Goal: Information Seeking & Learning: Understand process/instructions

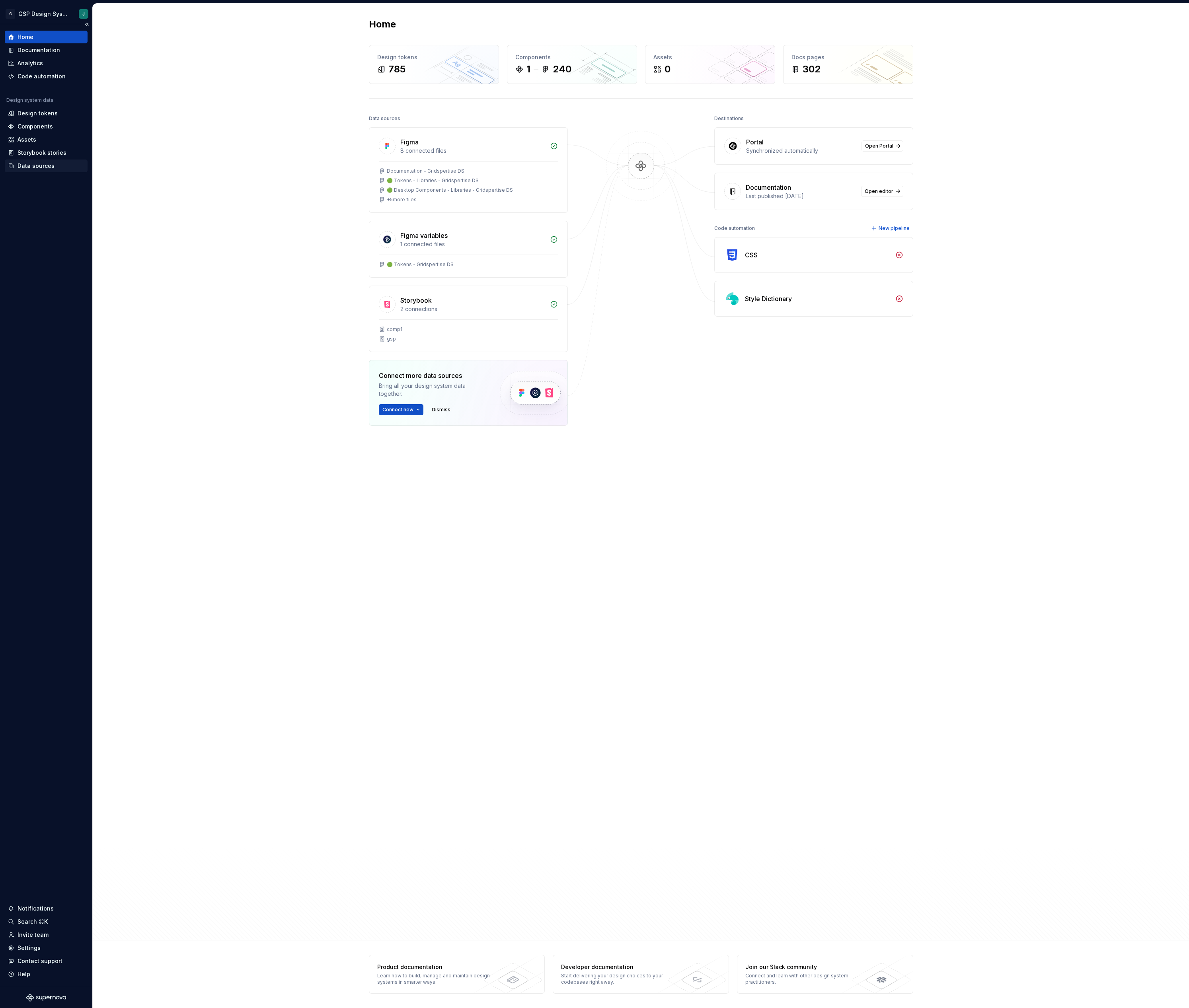
click at [39, 169] on div "Data sources" at bounding box center [36, 166] width 37 height 8
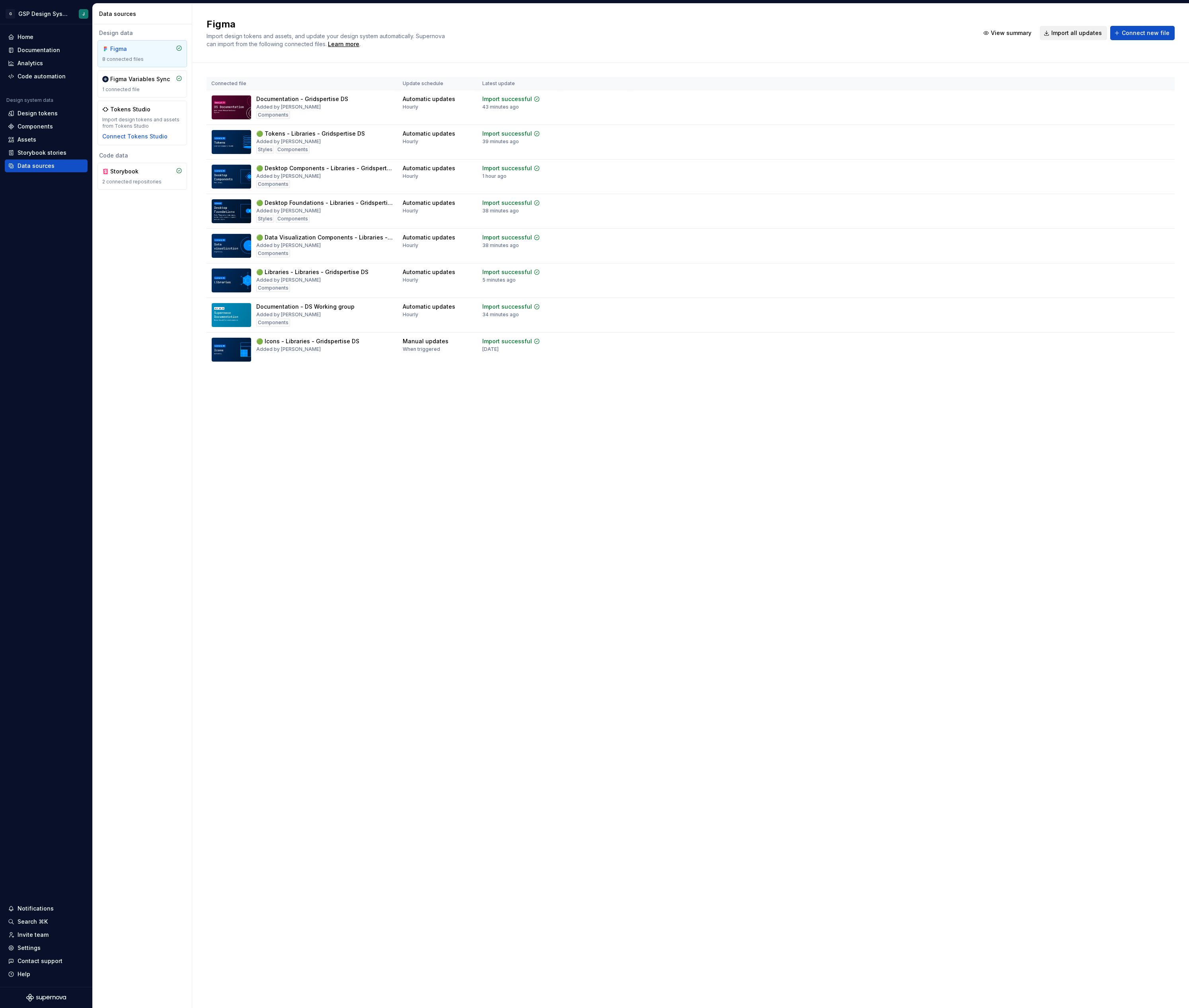
click at [1077, 34] on span "Import all updates" at bounding box center [1077, 33] width 51 height 8
click at [1071, 37] on span "Import all updates" at bounding box center [1077, 33] width 51 height 8
click at [33, 46] on div "Documentation" at bounding box center [39, 50] width 42 height 8
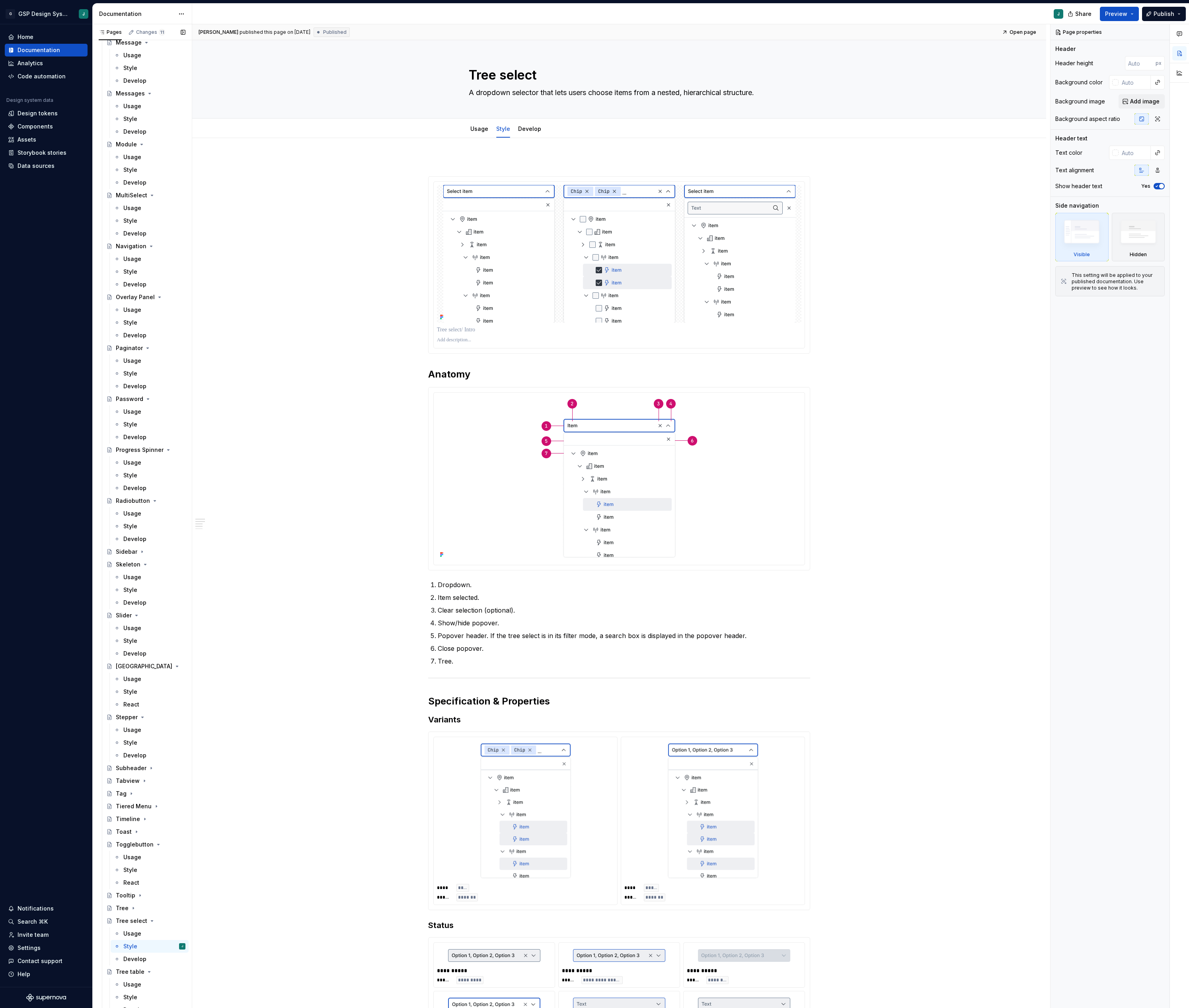
scroll to position [1616, 0]
click at [145, 721] on div "Usage" at bounding box center [154, 727] width 62 height 11
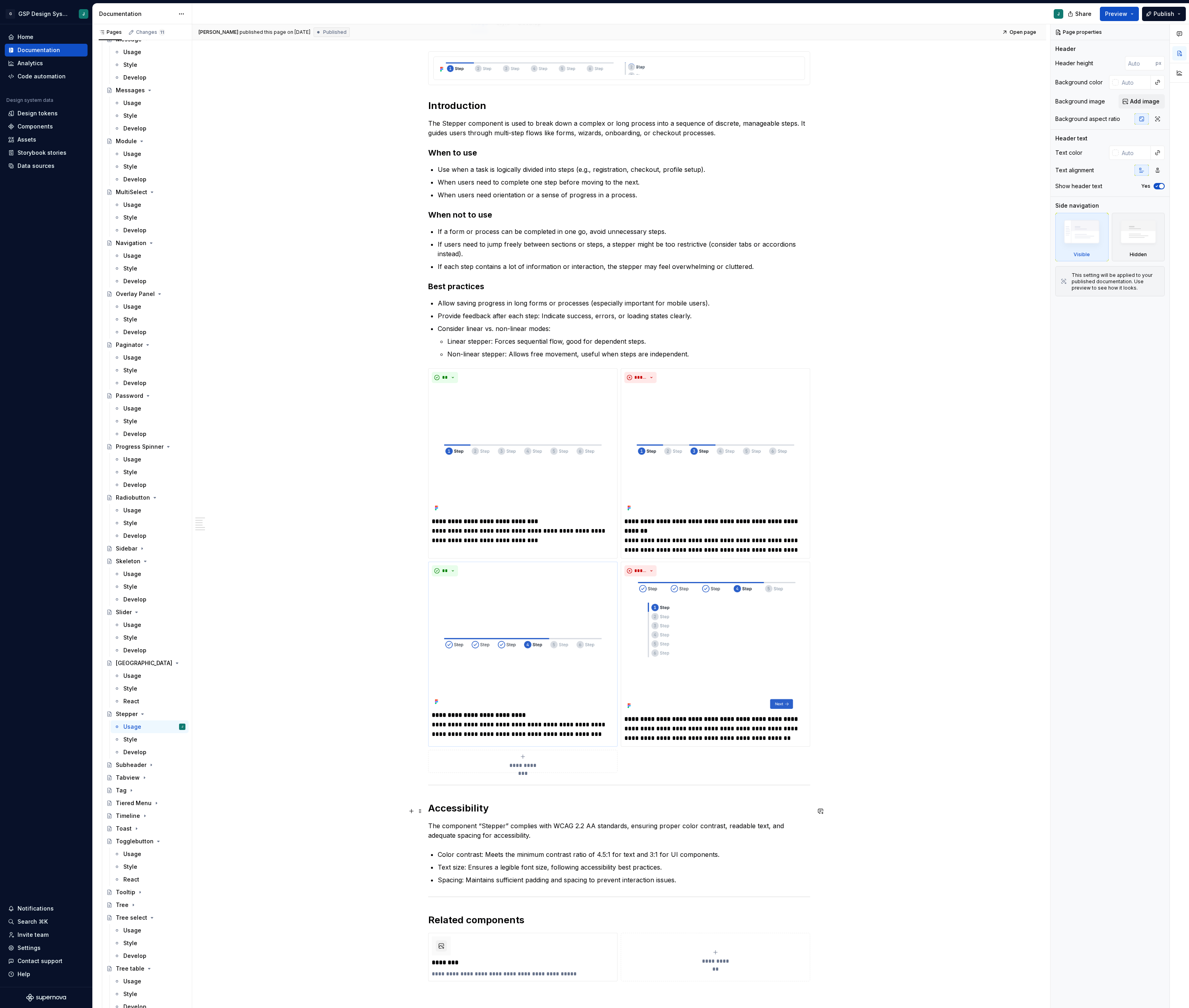
scroll to position [114, 0]
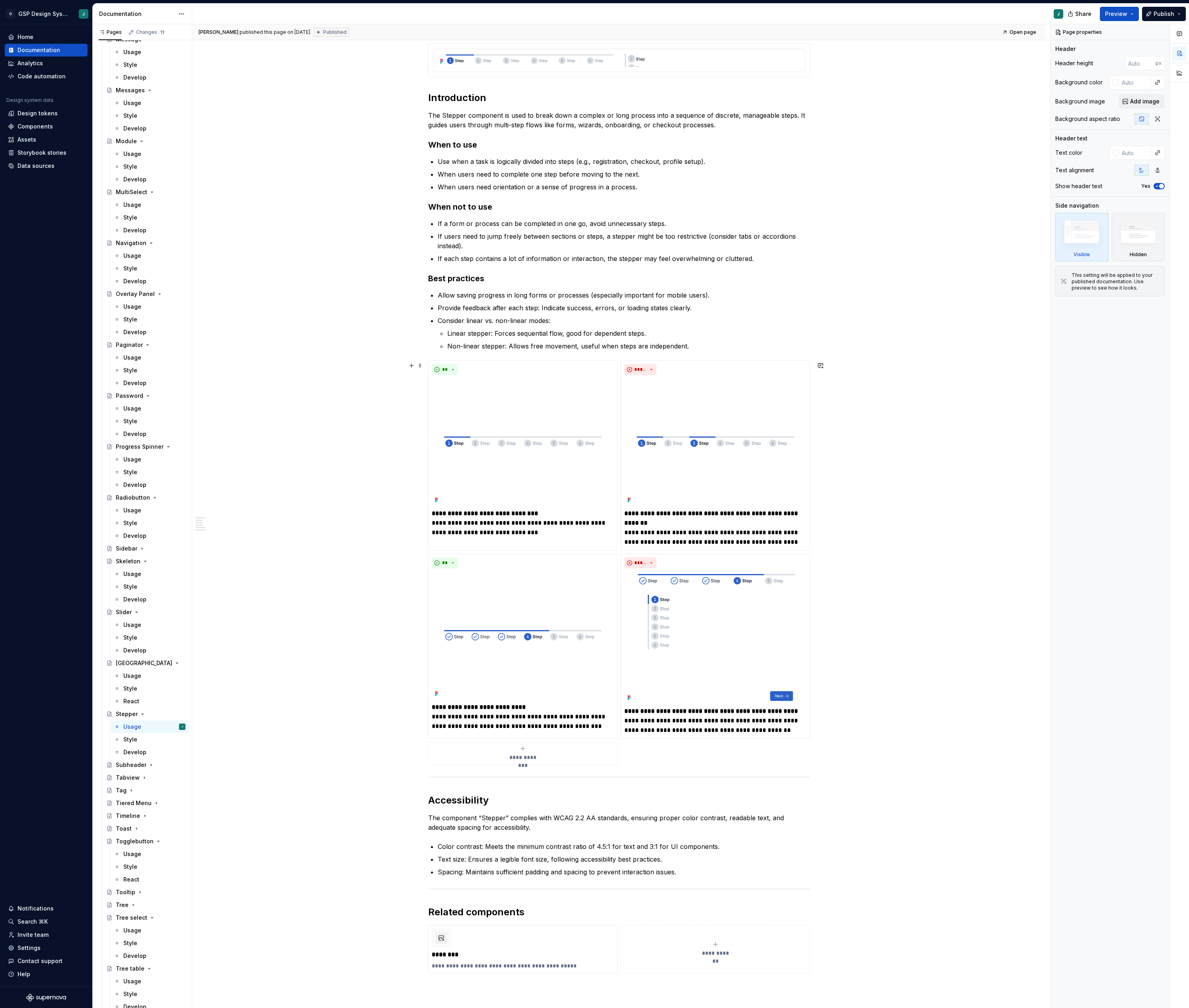
click at [532, 757] on span "**********" at bounding box center [523, 757] width 37 height 8
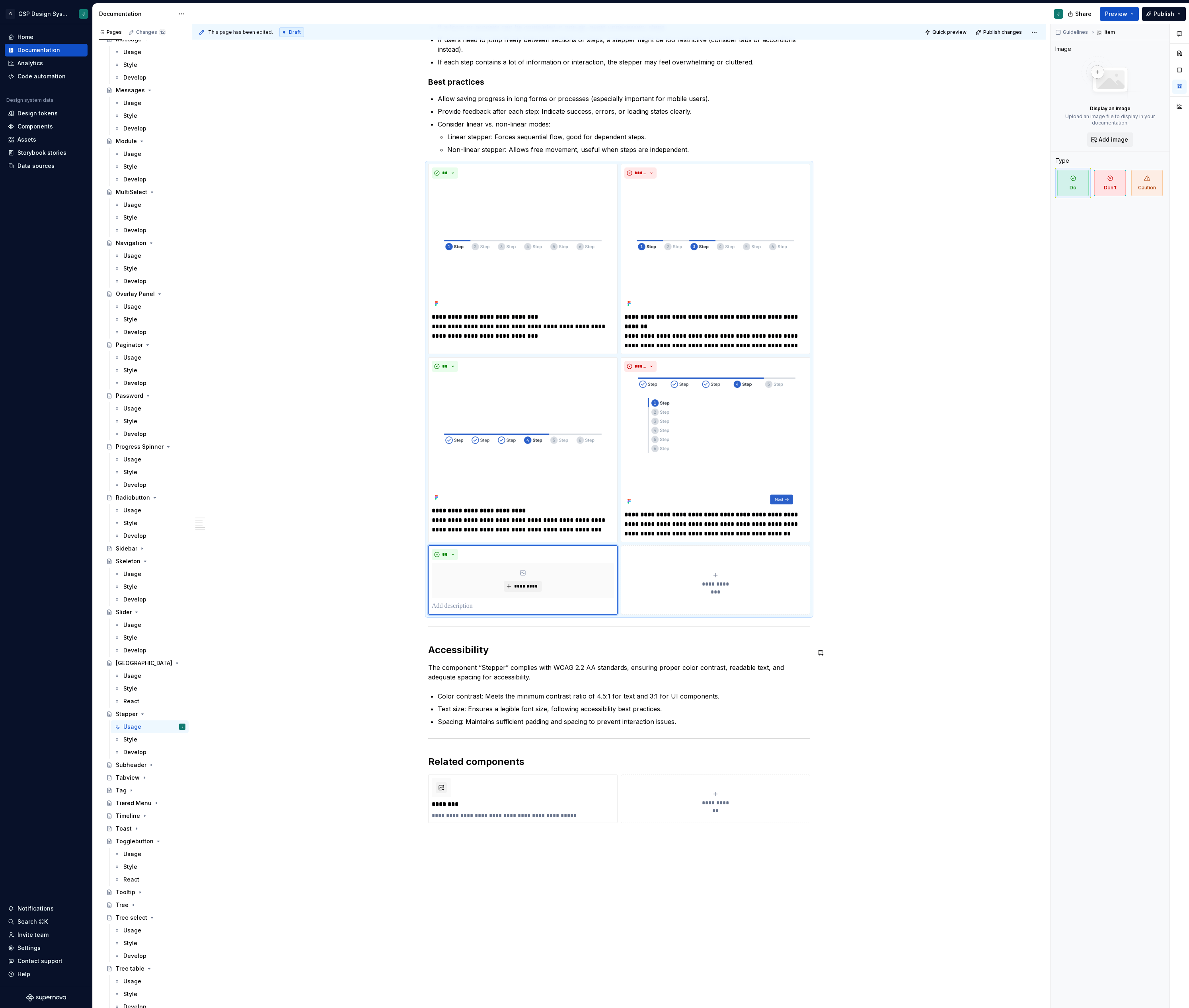
scroll to position [354, 0]
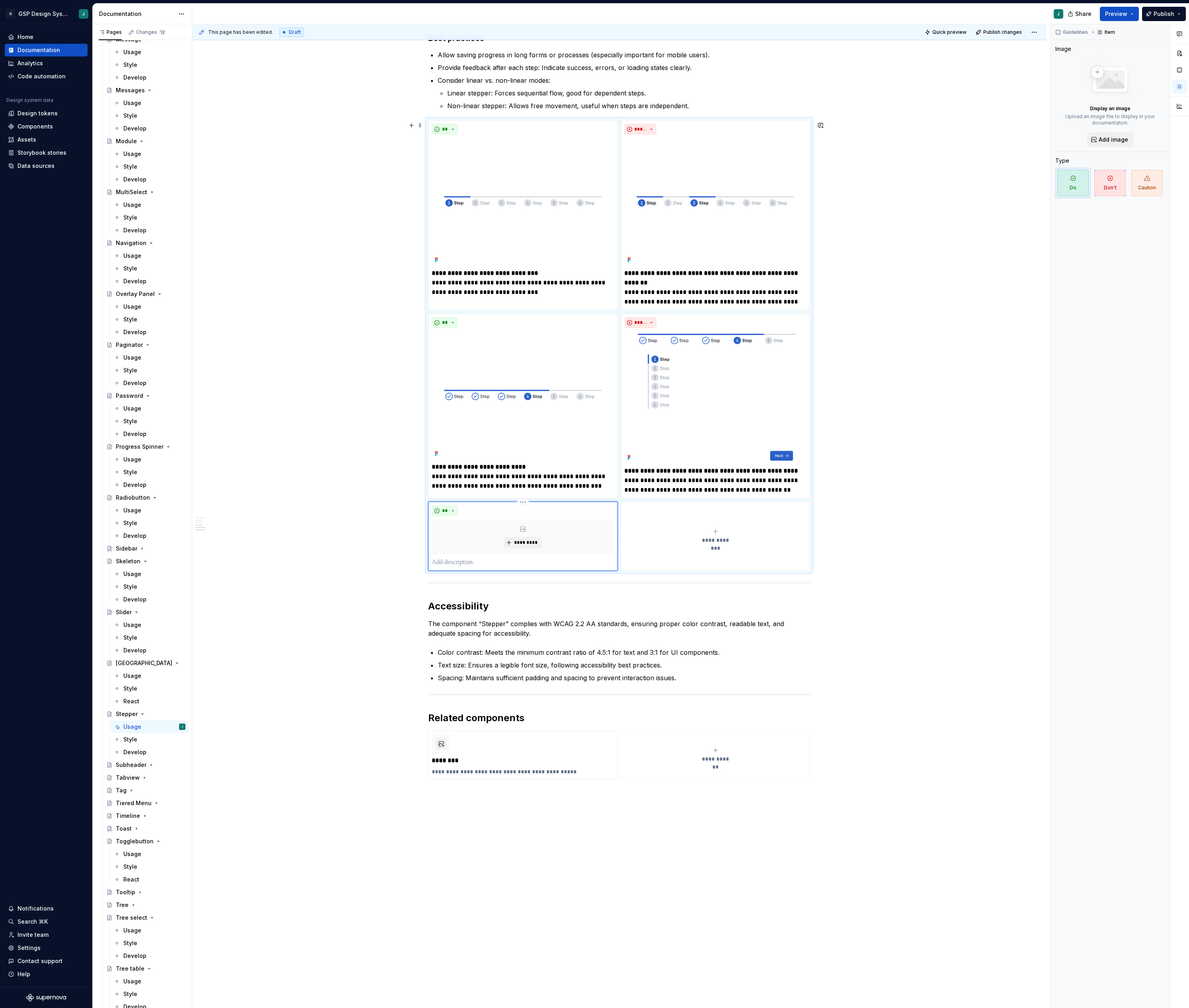
click at [457, 564] on p at bounding box center [523, 562] width 182 height 9
click at [530, 546] on span "*********" at bounding box center [526, 543] width 24 height 6
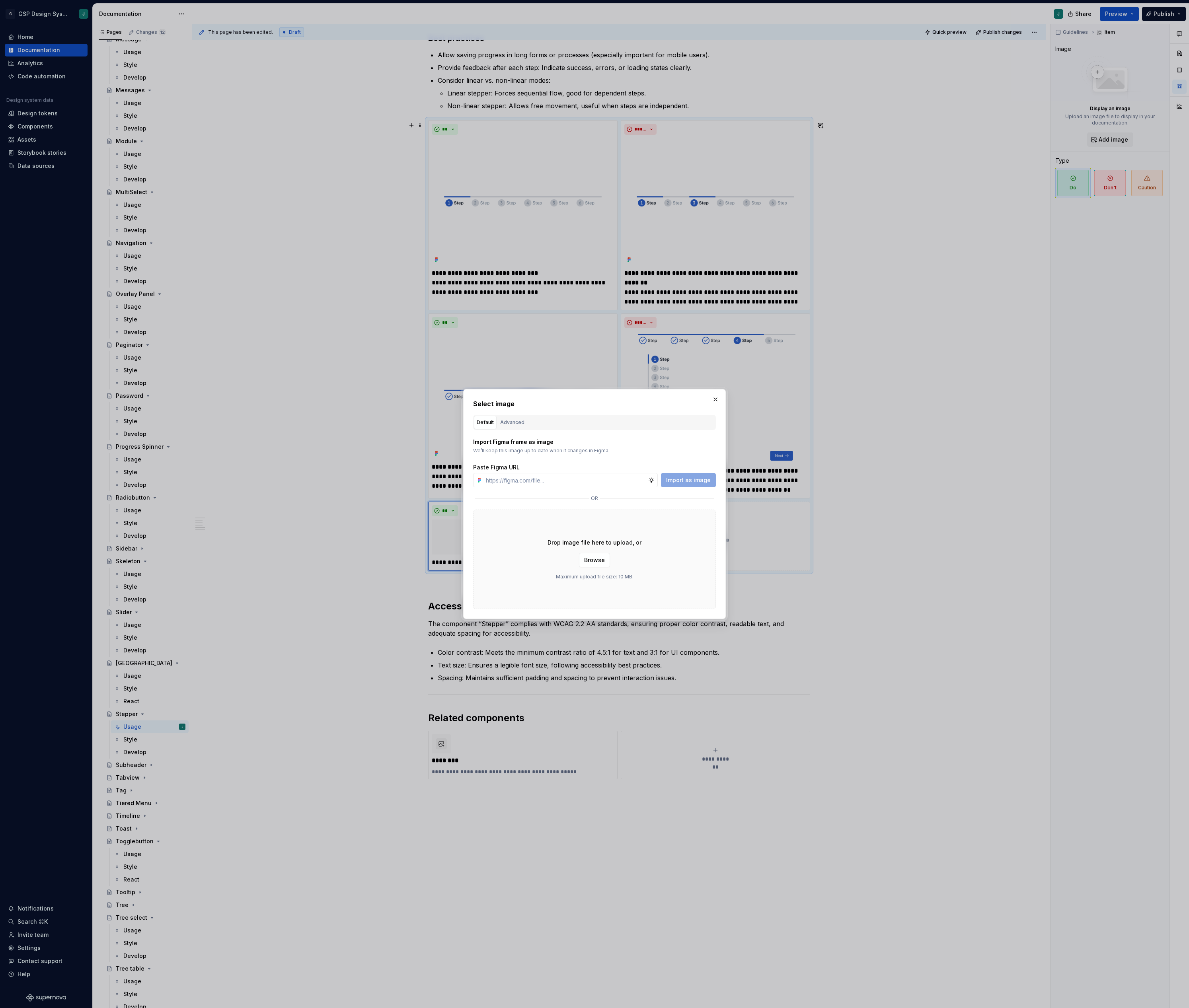
type textarea "*"
click at [516, 416] on button "Advanced" at bounding box center [512, 422] width 30 height 13
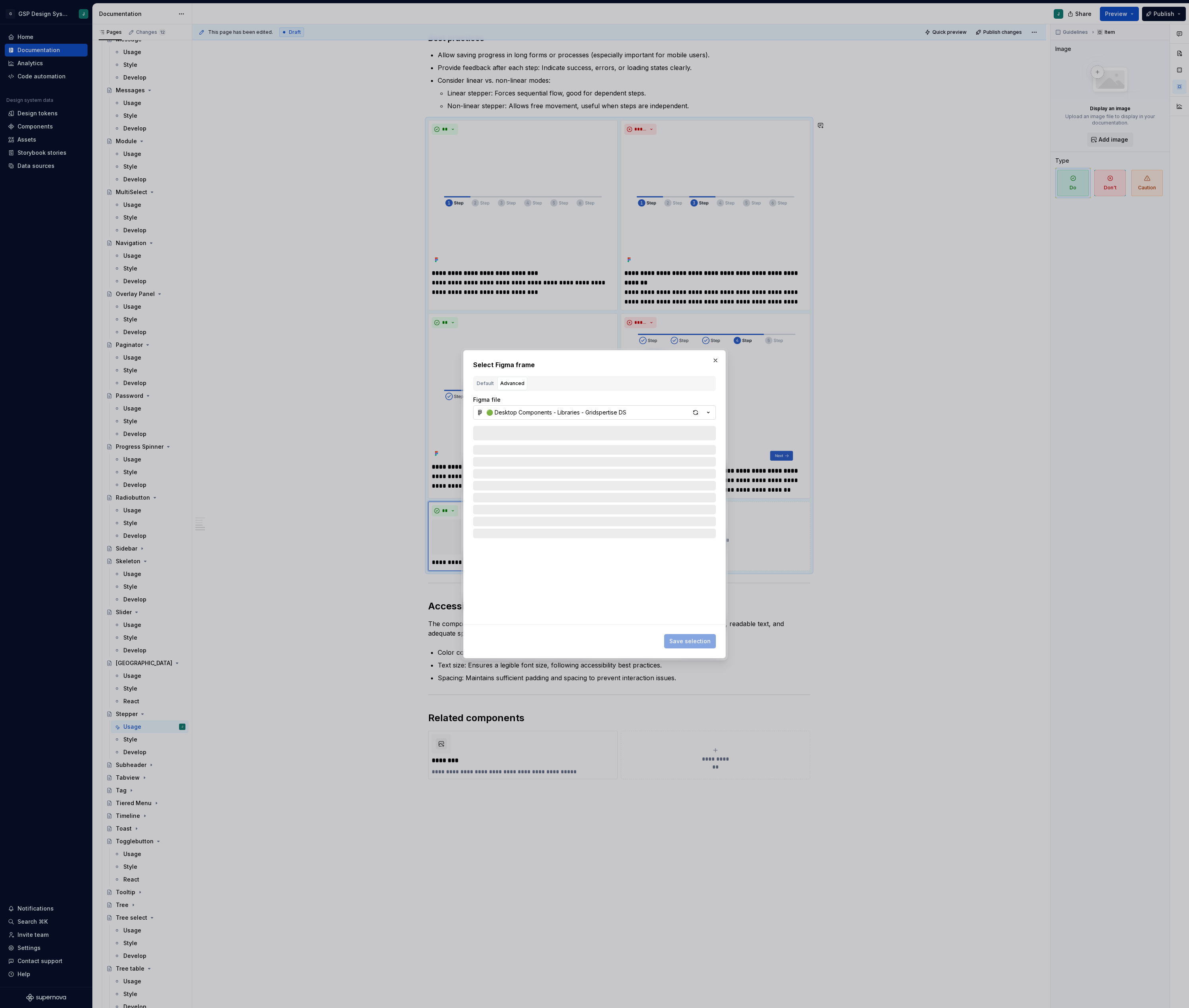
click at [535, 413] on div "🟢 Desktop Components - Libraries - Gridspertise DS" at bounding box center [556, 412] width 140 height 8
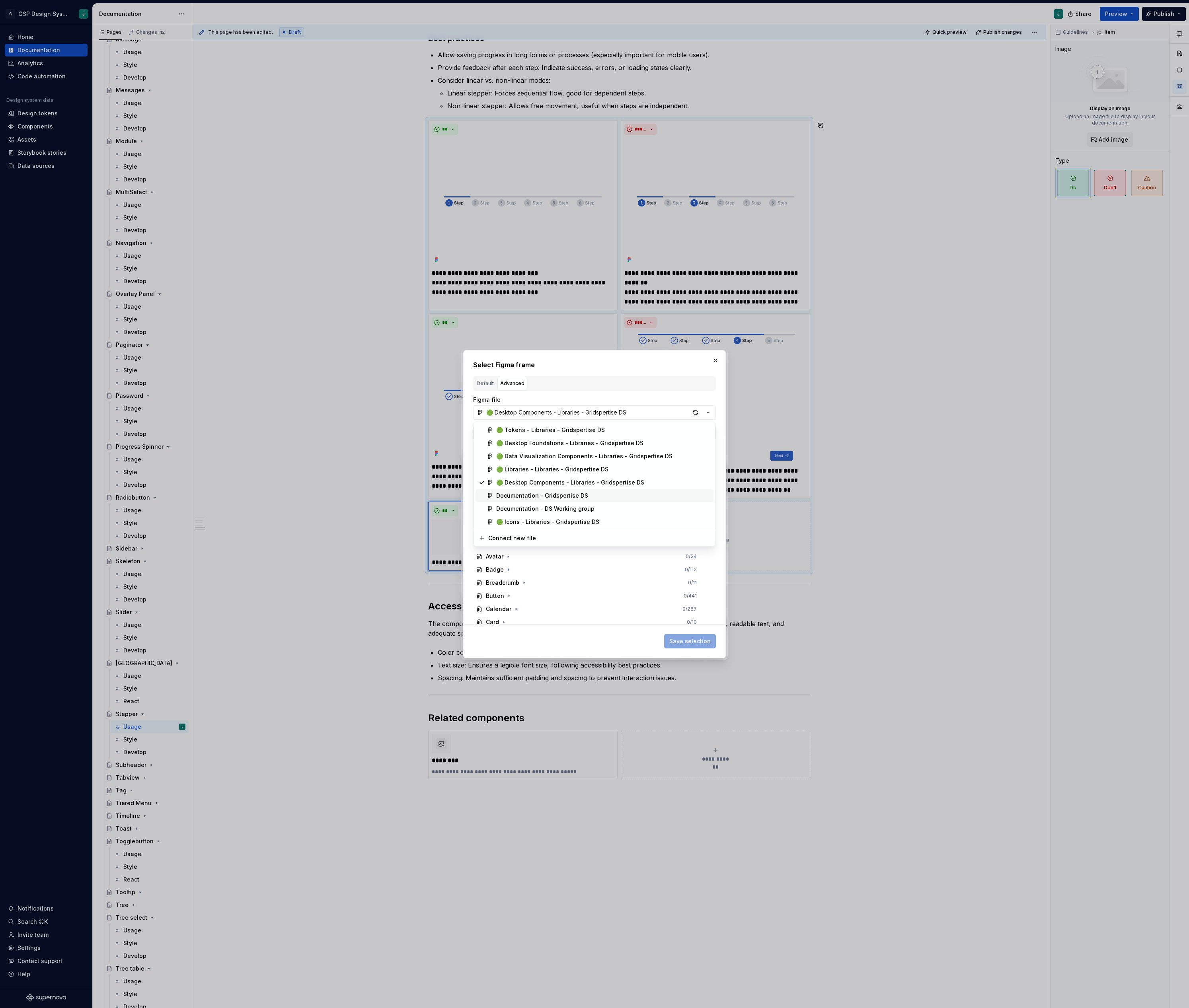
click at [564, 495] on div "Documentation - Gridspertise DS" at bounding box center [542, 495] width 92 height 8
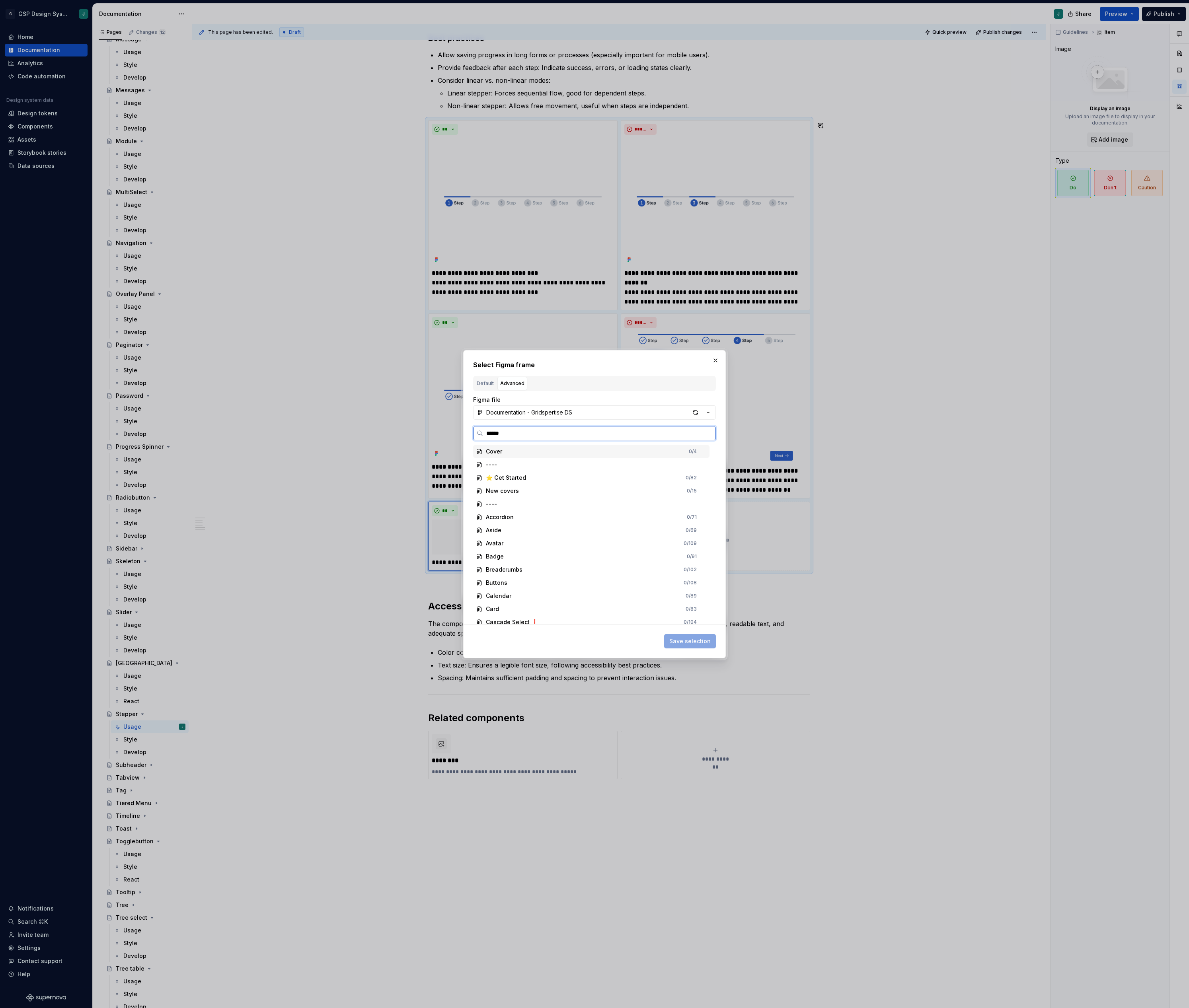
type input "*******"
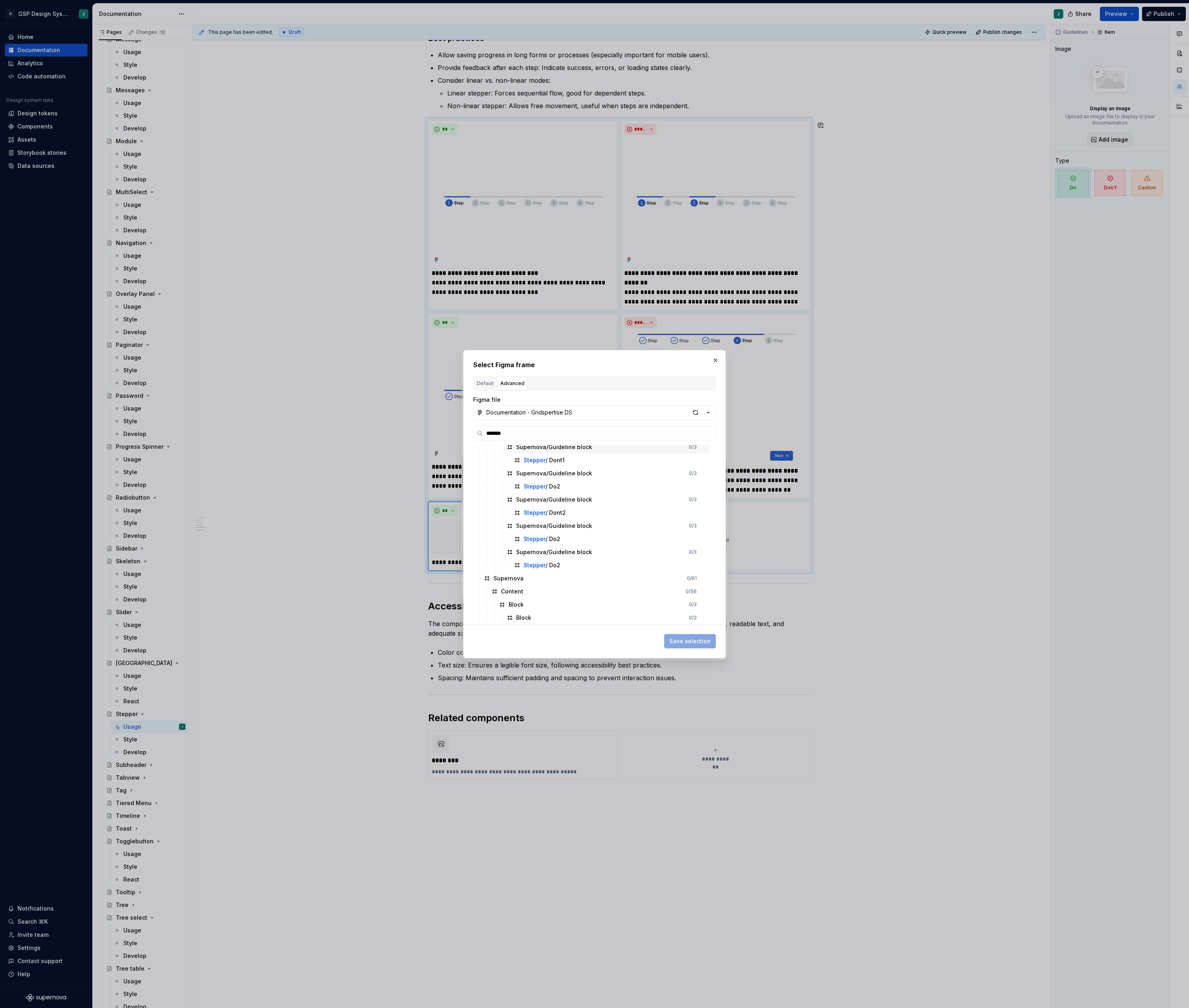
scroll to position [124, 0]
click at [572, 507] on div "Stepper / Dont2" at bounding box center [610, 511] width 199 height 13
click at [690, 640] on span "Save selection" at bounding box center [690, 641] width 42 height 8
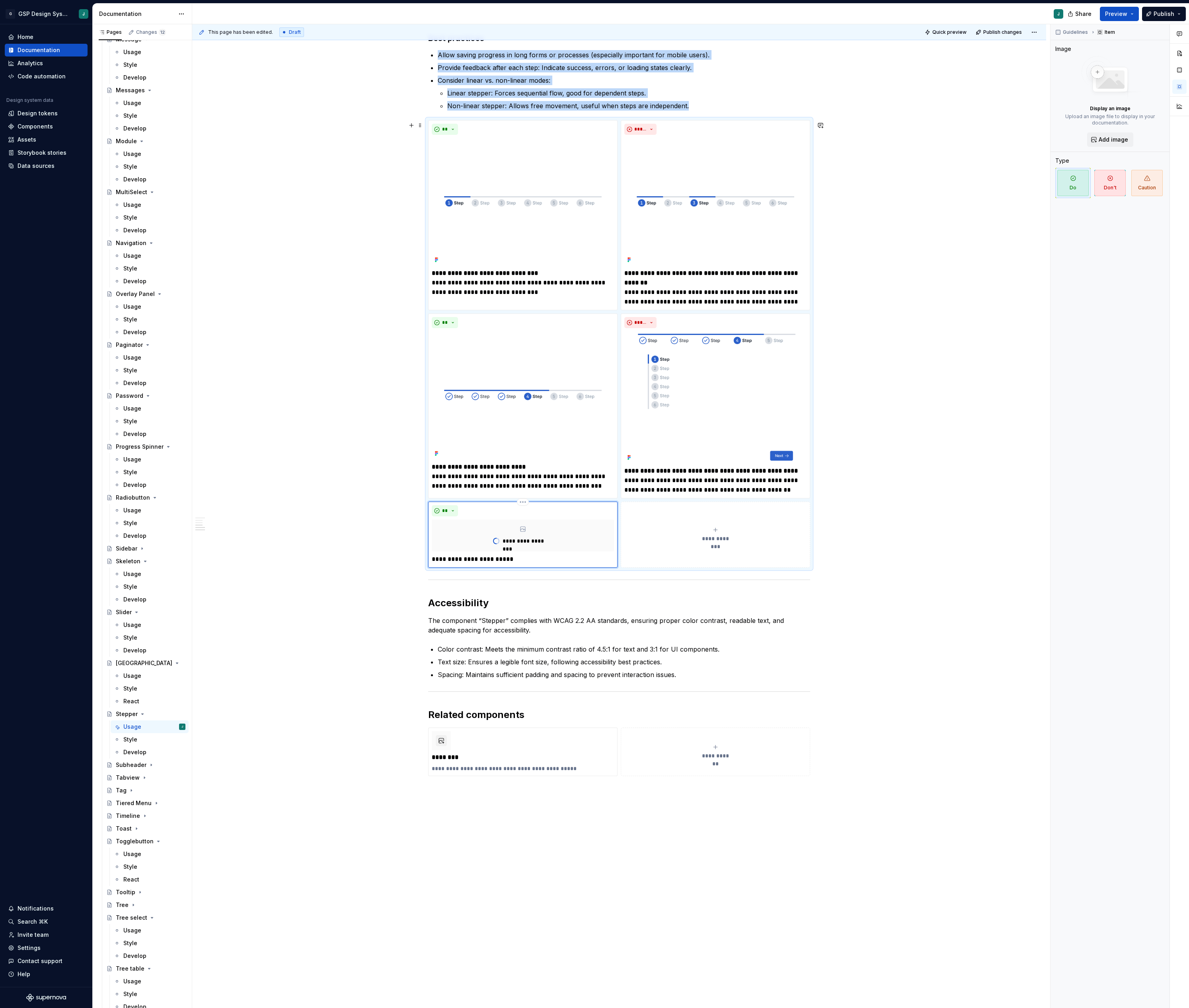
click at [728, 535] on div "**********" at bounding box center [715, 534] width 182 height 16
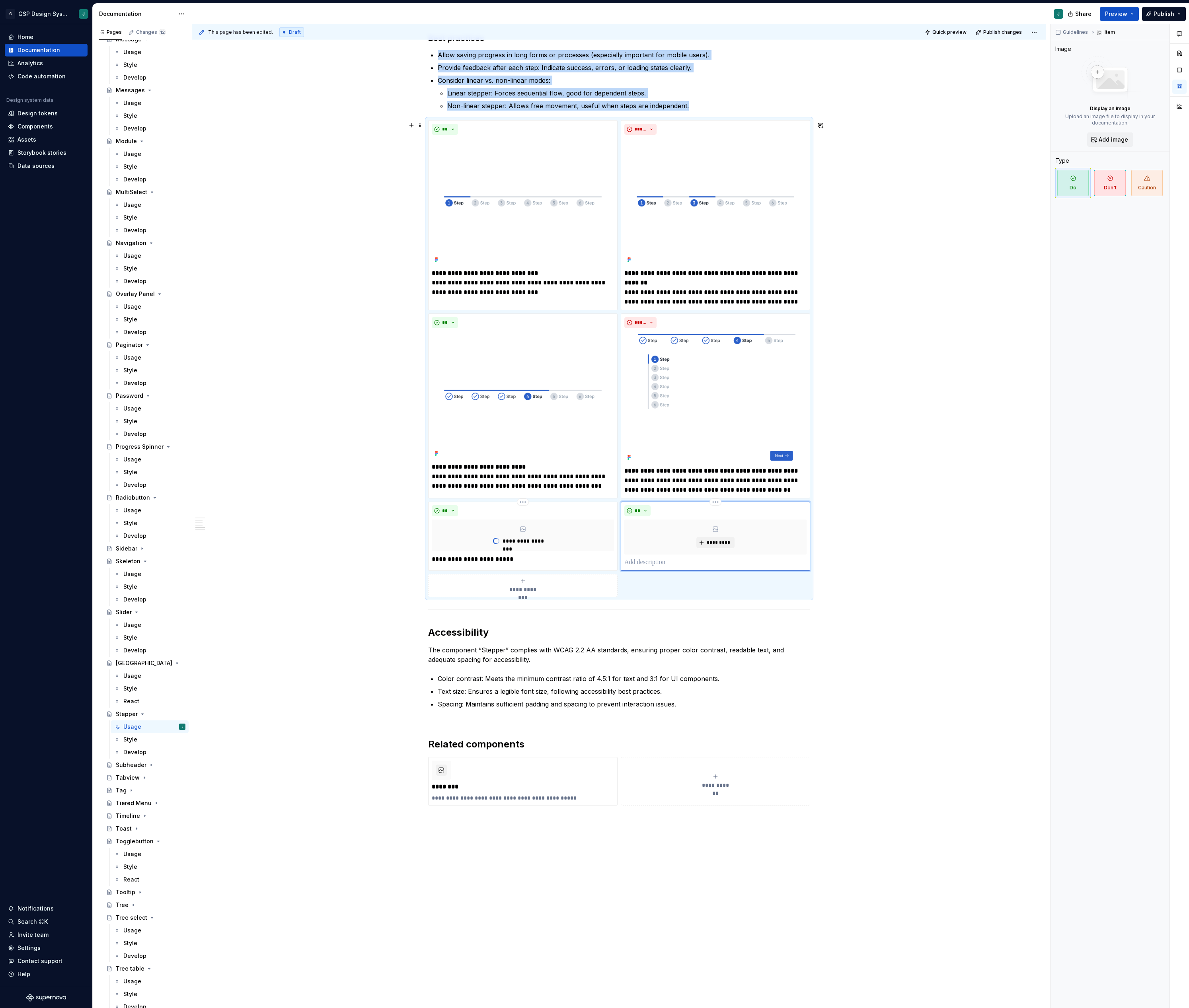
click at [719, 532] on icon at bounding box center [715, 529] width 6 height 6
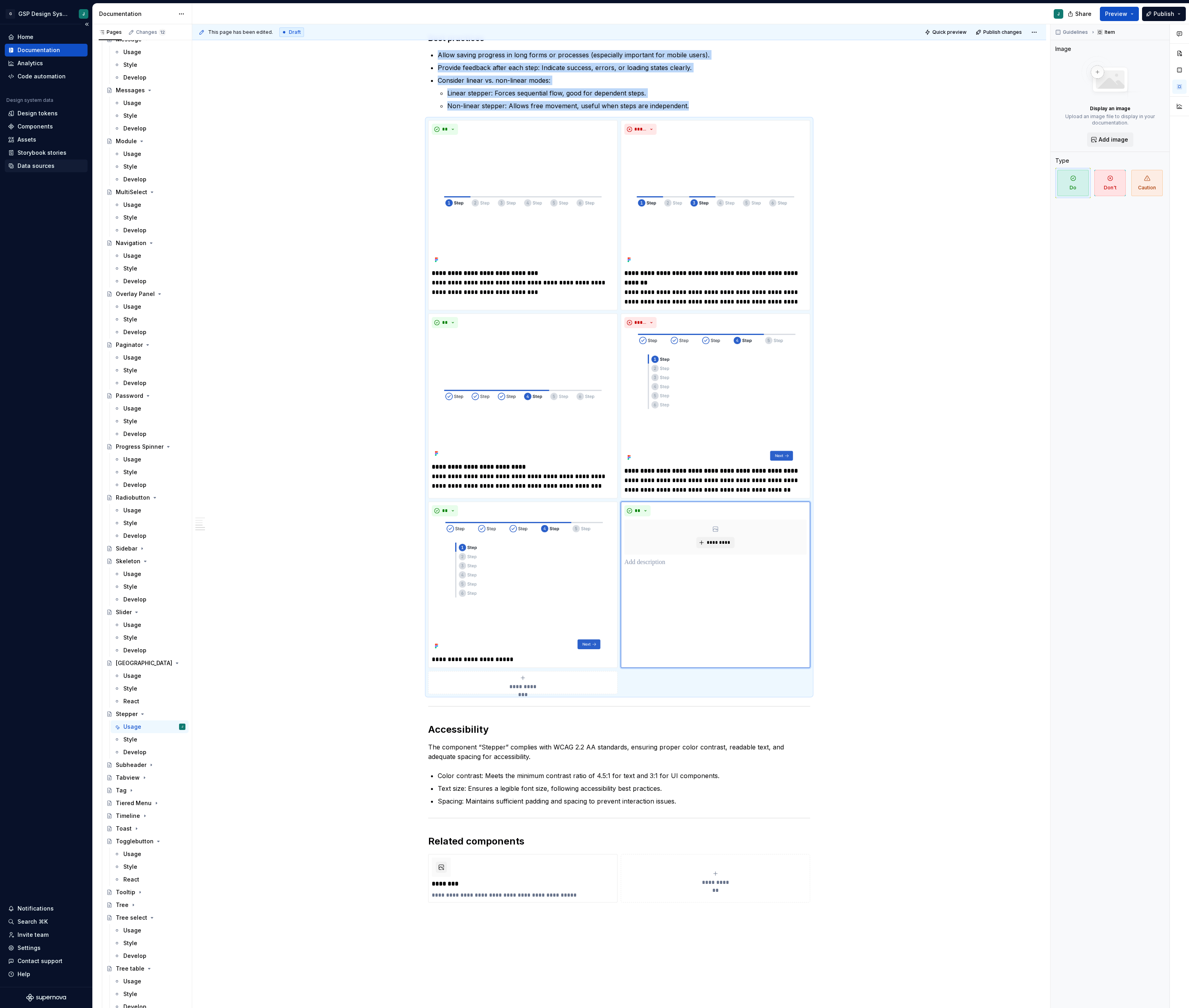
click at [32, 166] on div "Data sources" at bounding box center [36, 166] width 37 height 8
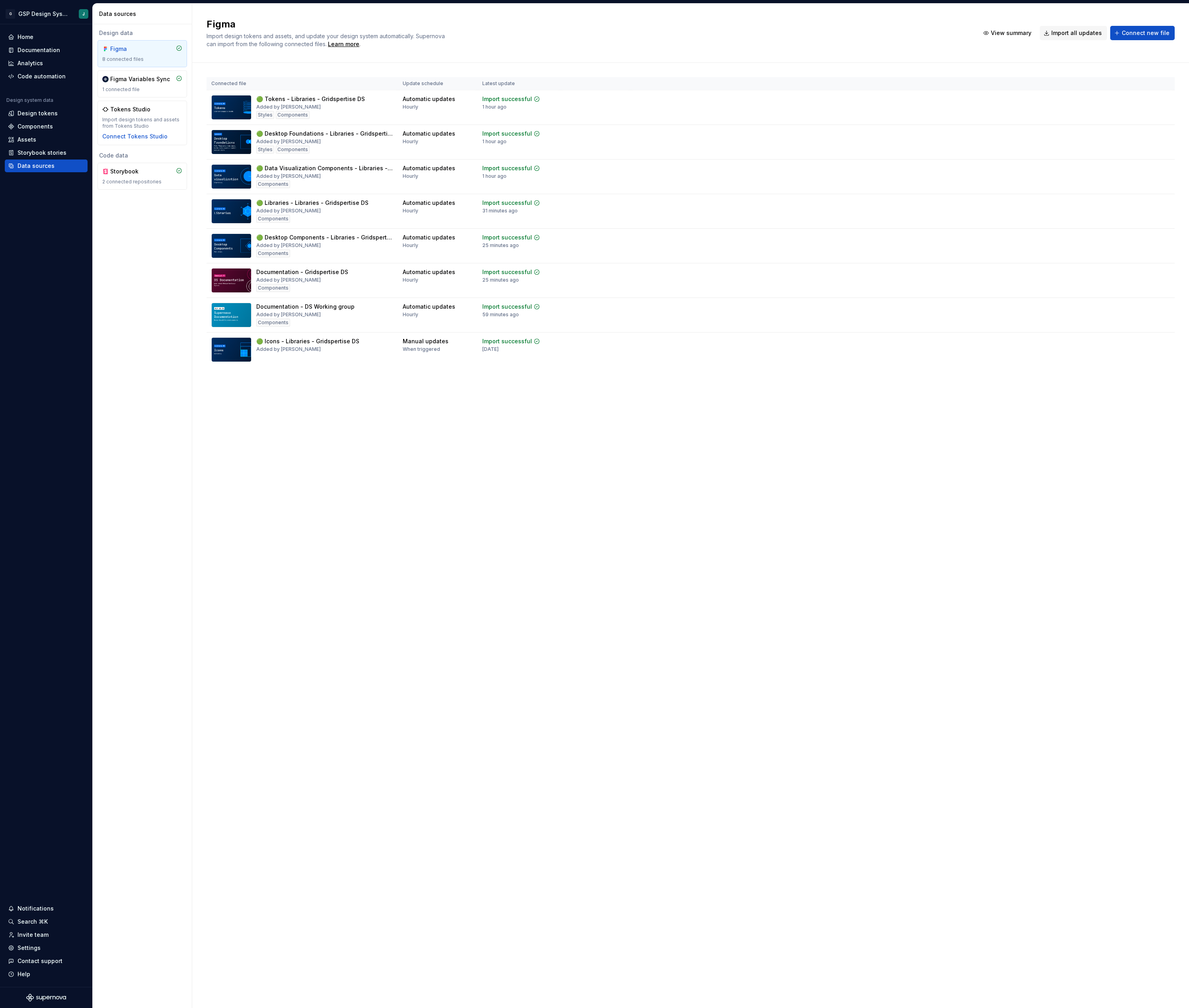
click at [1058, 22] on div "Figma Import design tokens and assets, and update your design system automatica…" at bounding box center [690, 33] width 968 height 30
click at [1074, 33] on span "Import all updates" at bounding box center [1077, 33] width 51 height 8
